Goal: Find specific page/section: Find specific page/section

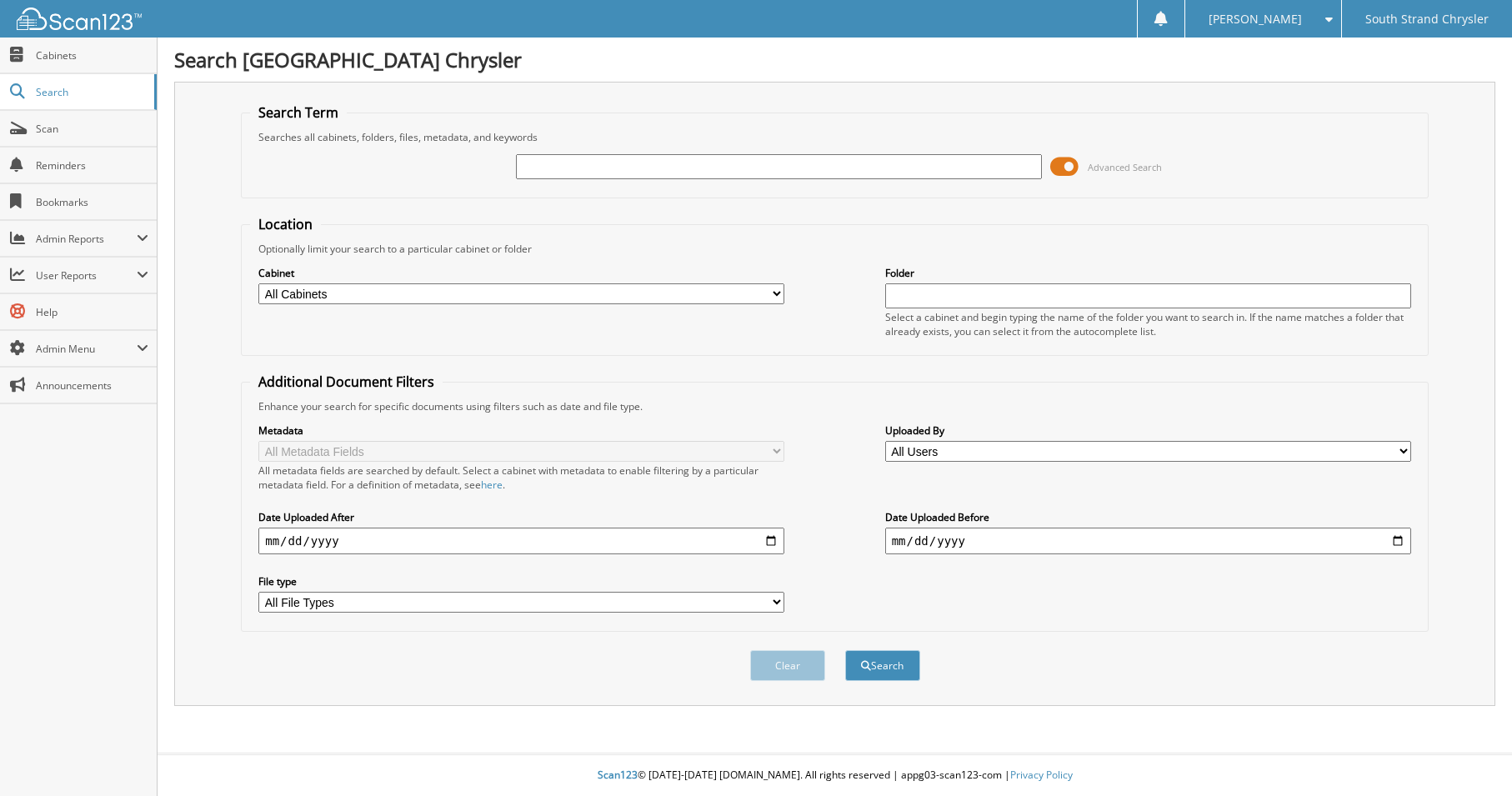
click at [565, 161] on input "text" at bounding box center [779, 166] width 526 height 25
type input "[PERSON_NAME]"
click at [845, 650] on button "Search" at bounding box center [882, 665] width 75 height 30
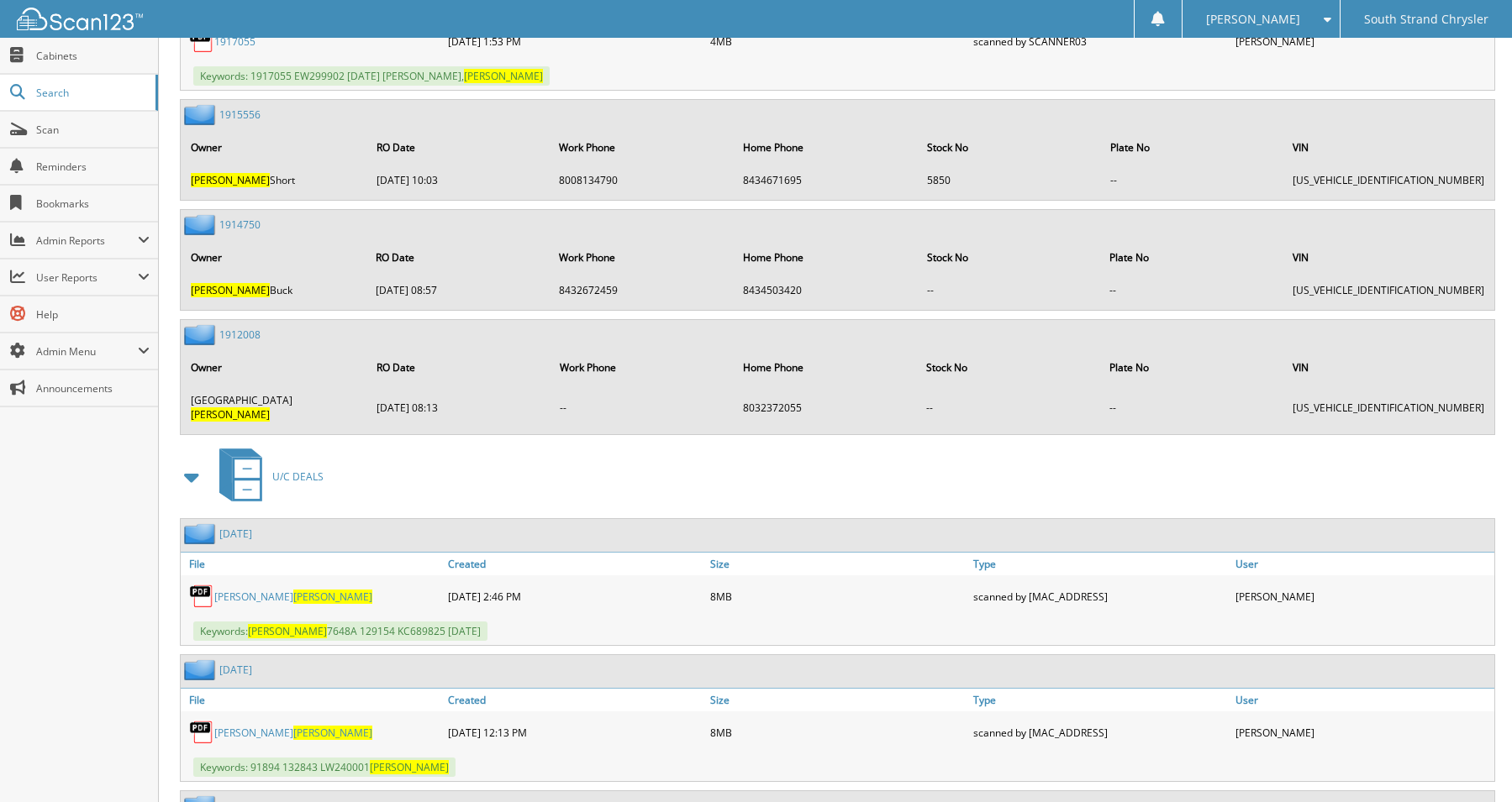
scroll to position [5879, 0]
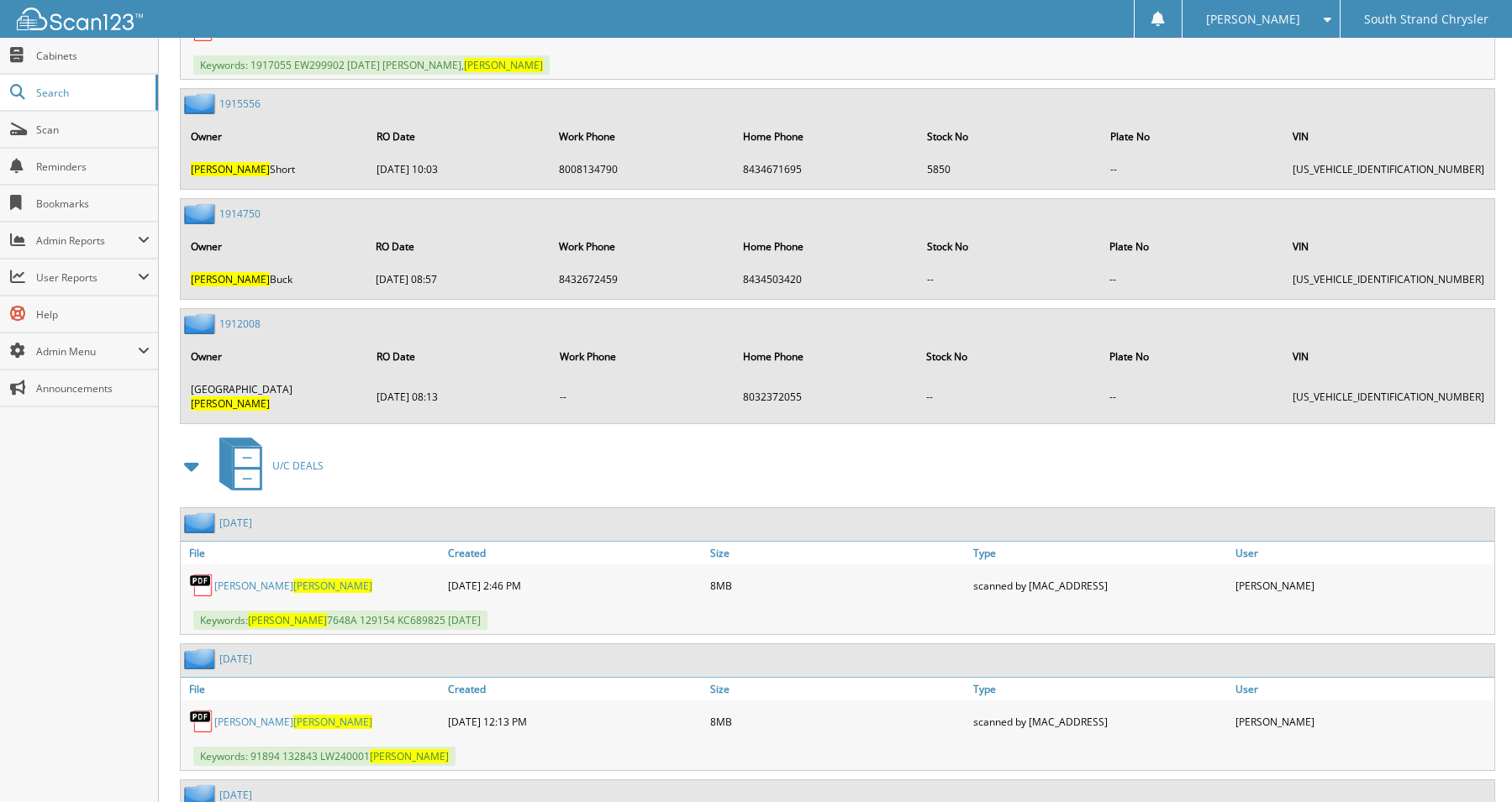
click at [245, 715] on link "Beryl A Norris" at bounding box center [293, 721] width 158 height 14
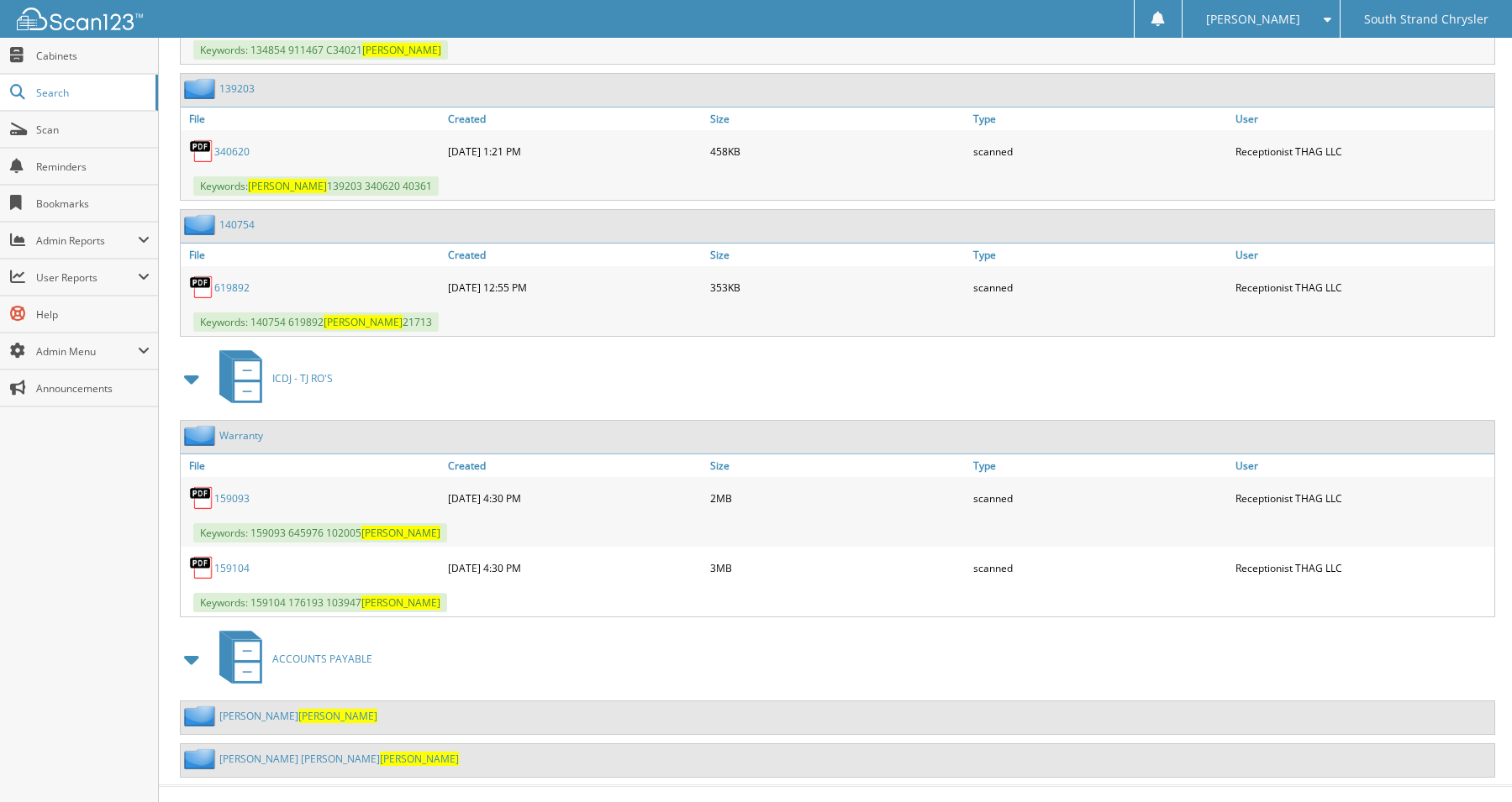
scroll to position [10754, 0]
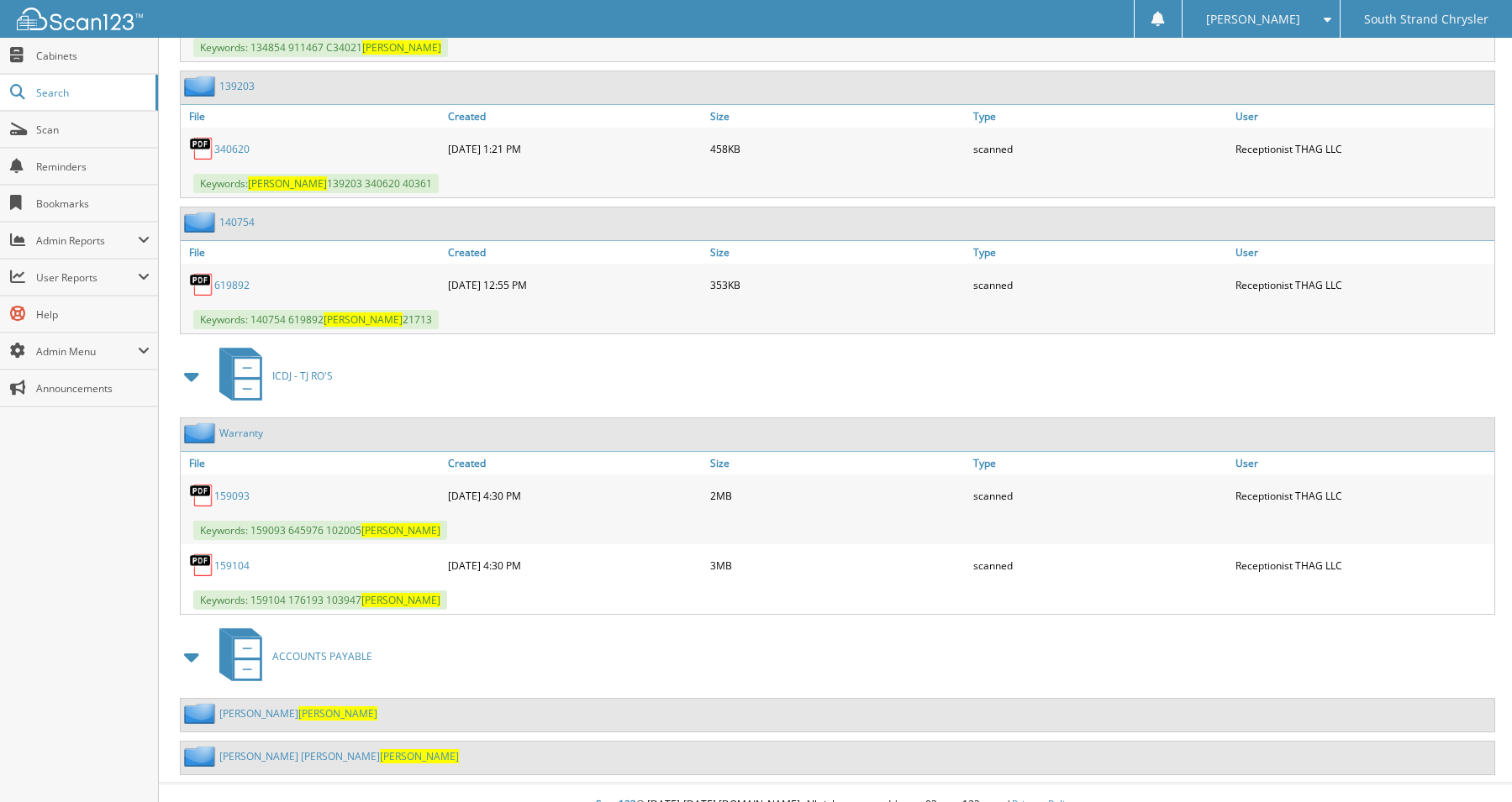
click at [247, 749] on link "Beryl Ann Norris" at bounding box center [339, 756] width 240 height 14
